Goal: Transaction & Acquisition: Purchase product/service

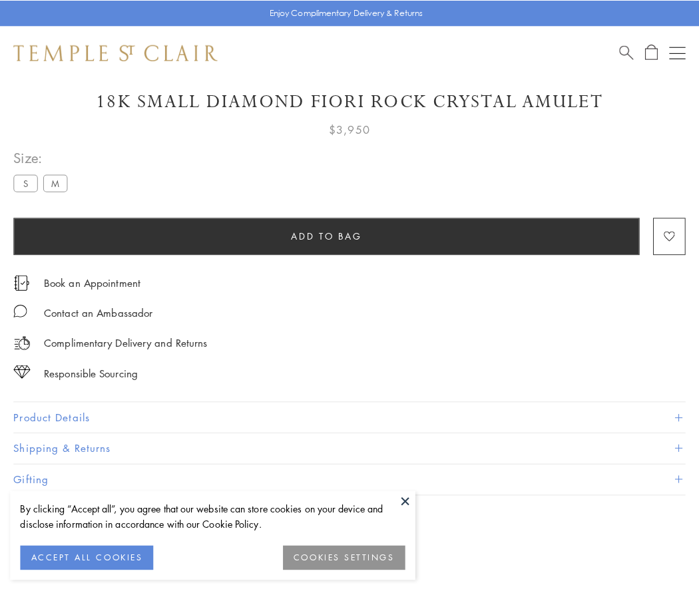
scroll to position [34, 0]
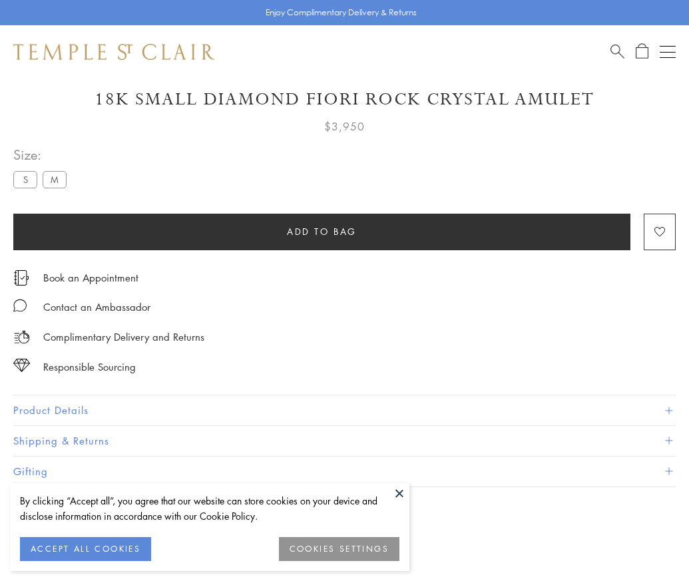
click at [321, 231] on span "Add to bag" at bounding box center [322, 231] width 70 height 15
